Goal: Entertainment & Leisure: Consume media (video, audio)

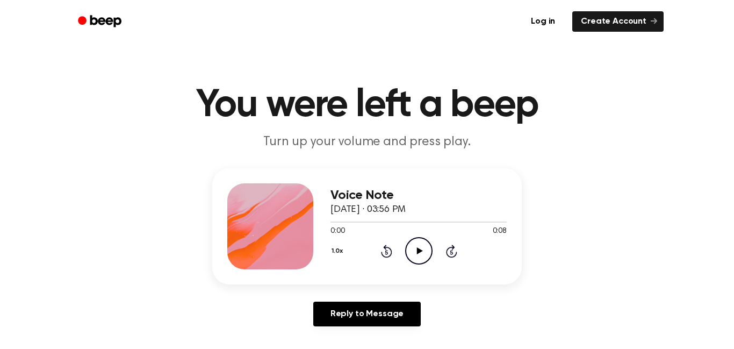
click at [424, 257] on icon "Play Audio" at bounding box center [418, 250] width 27 height 27
click at [414, 250] on icon "Play Audio" at bounding box center [418, 250] width 27 height 27
click at [418, 249] on icon at bounding box center [419, 250] width 6 height 7
click at [416, 251] on icon at bounding box center [419, 250] width 6 height 7
click at [418, 246] on icon "Play Audio" at bounding box center [418, 250] width 27 height 27
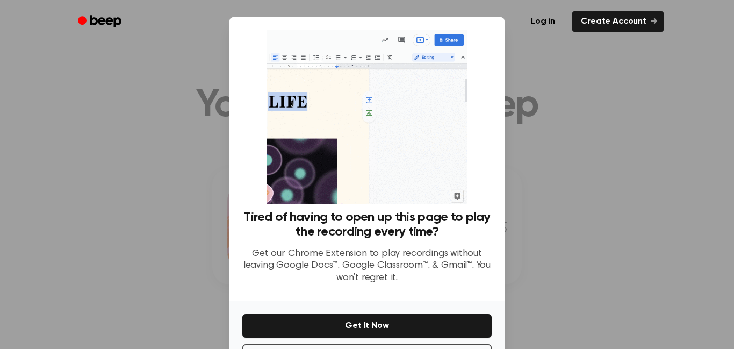
click at [573, 136] on div at bounding box center [367, 174] width 734 height 349
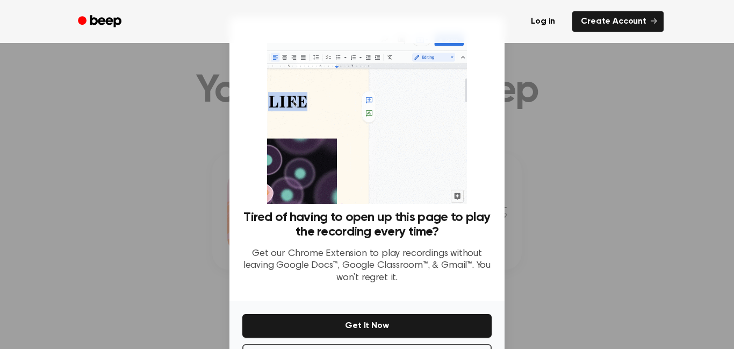
scroll to position [15, 0]
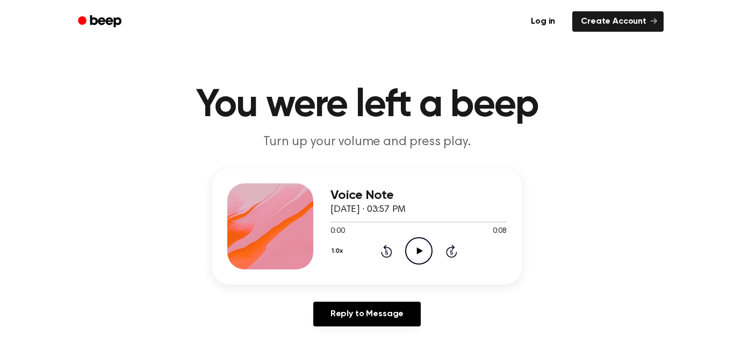
click at [417, 249] on icon at bounding box center [419, 250] width 6 height 7
click at [420, 240] on icon "Play Audio" at bounding box center [418, 250] width 27 height 27
click at [412, 245] on icon "Play Audio" at bounding box center [418, 250] width 27 height 27
